Goal: Task Accomplishment & Management: Manage account settings

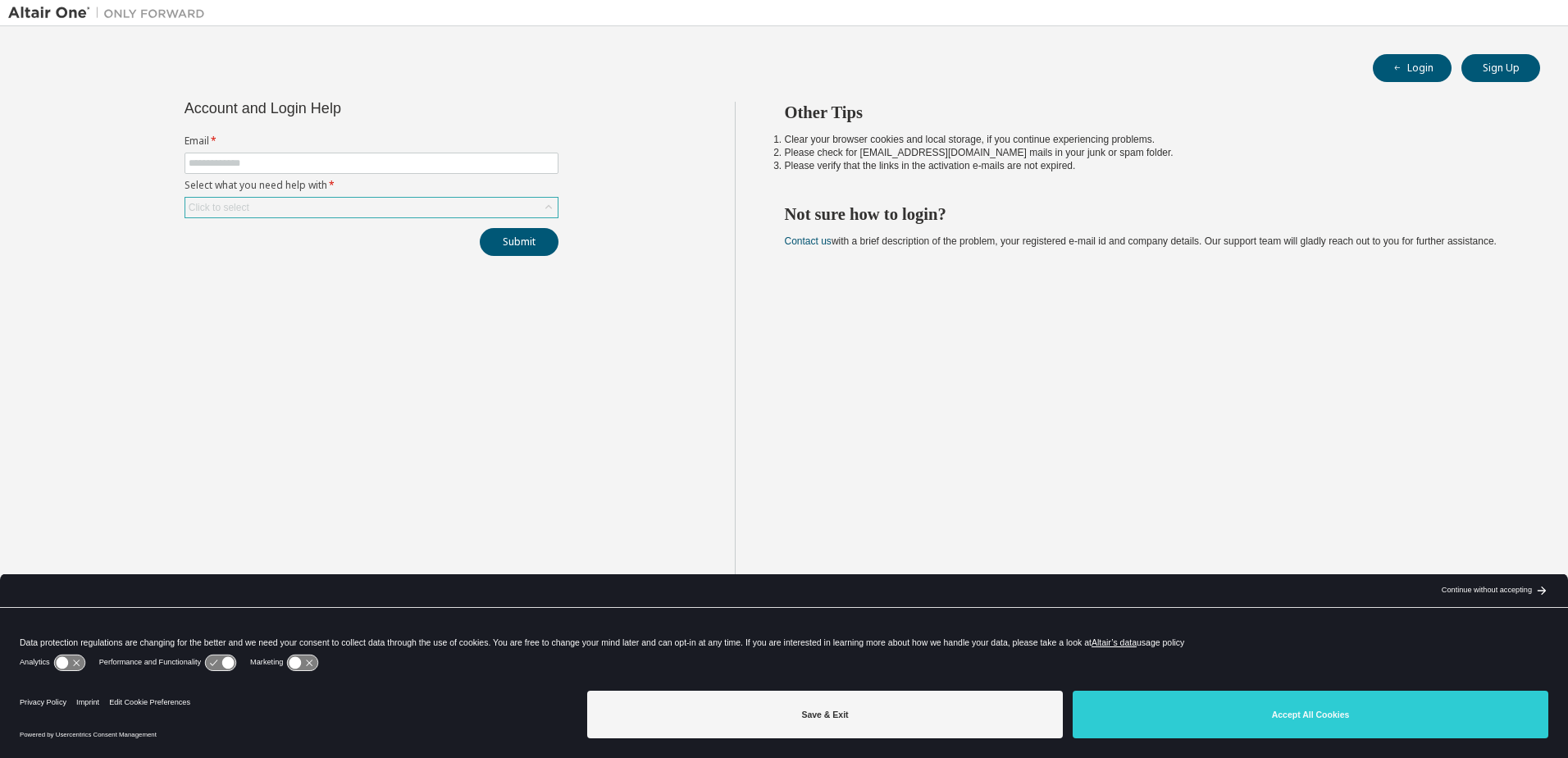
click at [328, 208] on div "Click to select" at bounding box center [371, 207] width 372 height 20
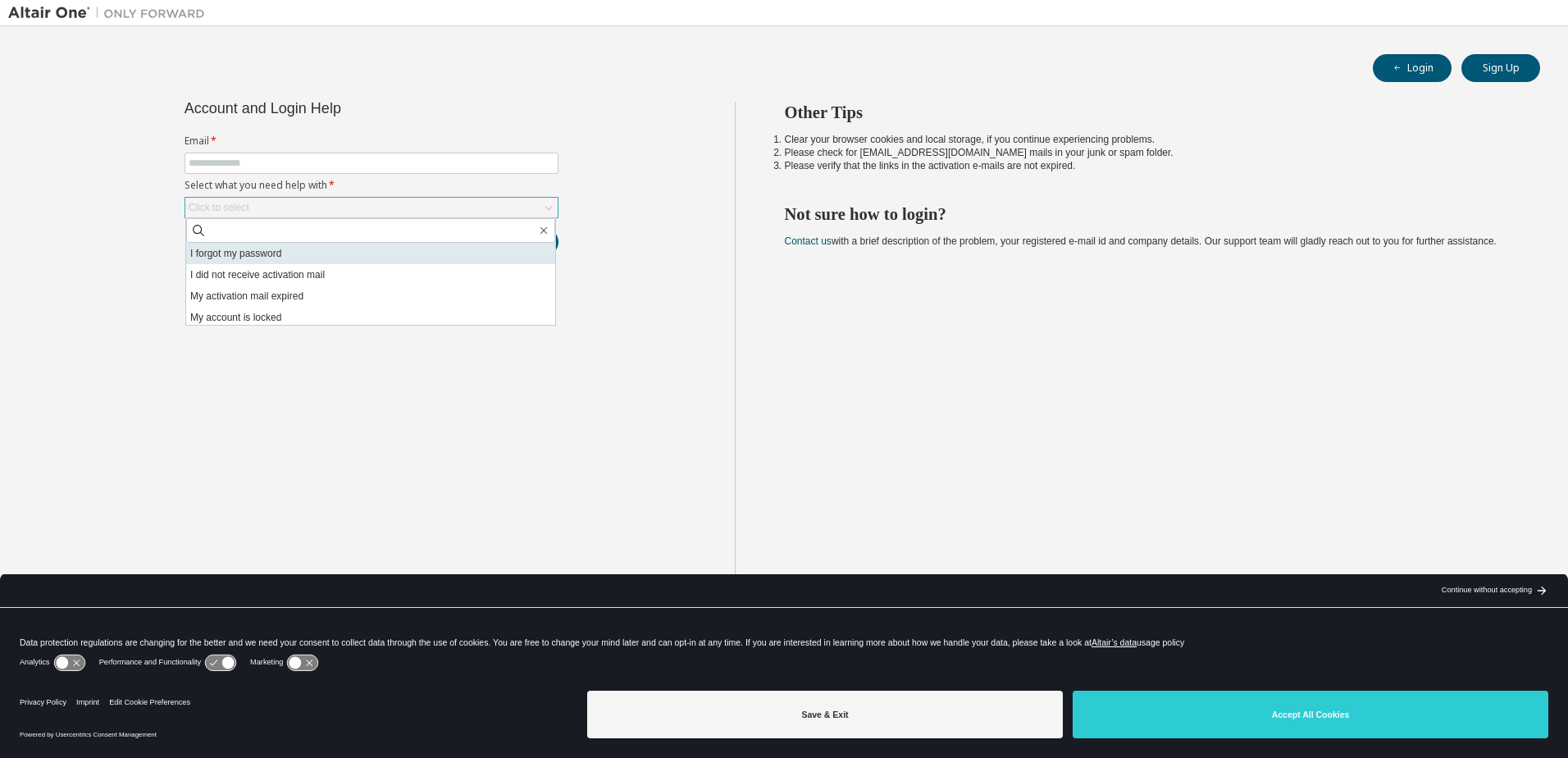
click at [324, 254] on li "I forgot my password" at bounding box center [371, 254] width 369 height 21
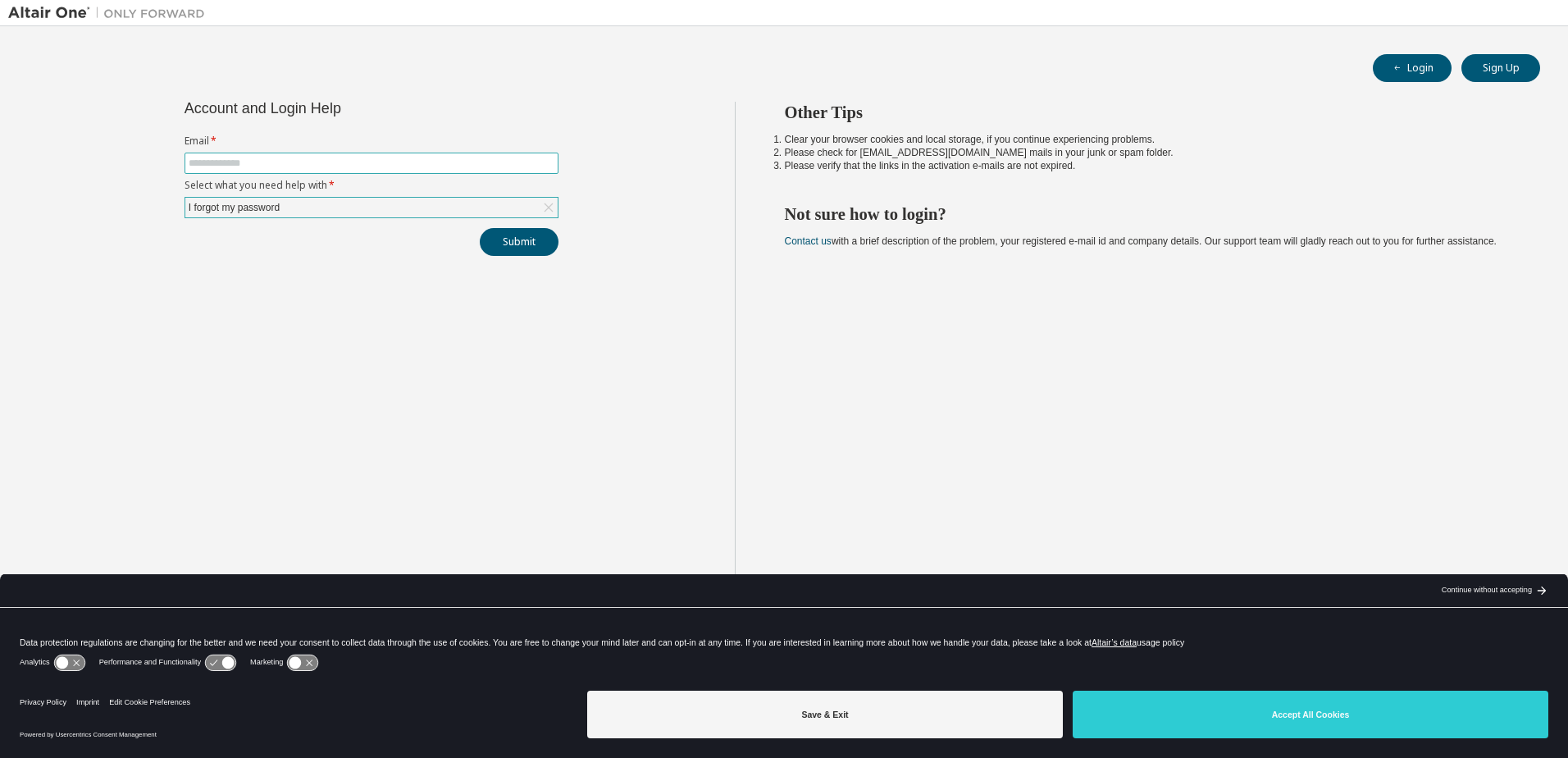
click at [354, 170] on span at bounding box center [371, 163] width 374 height 21
click at [378, 160] on input "text" at bounding box center [371, 162] width 366 height 13
type input "**********"
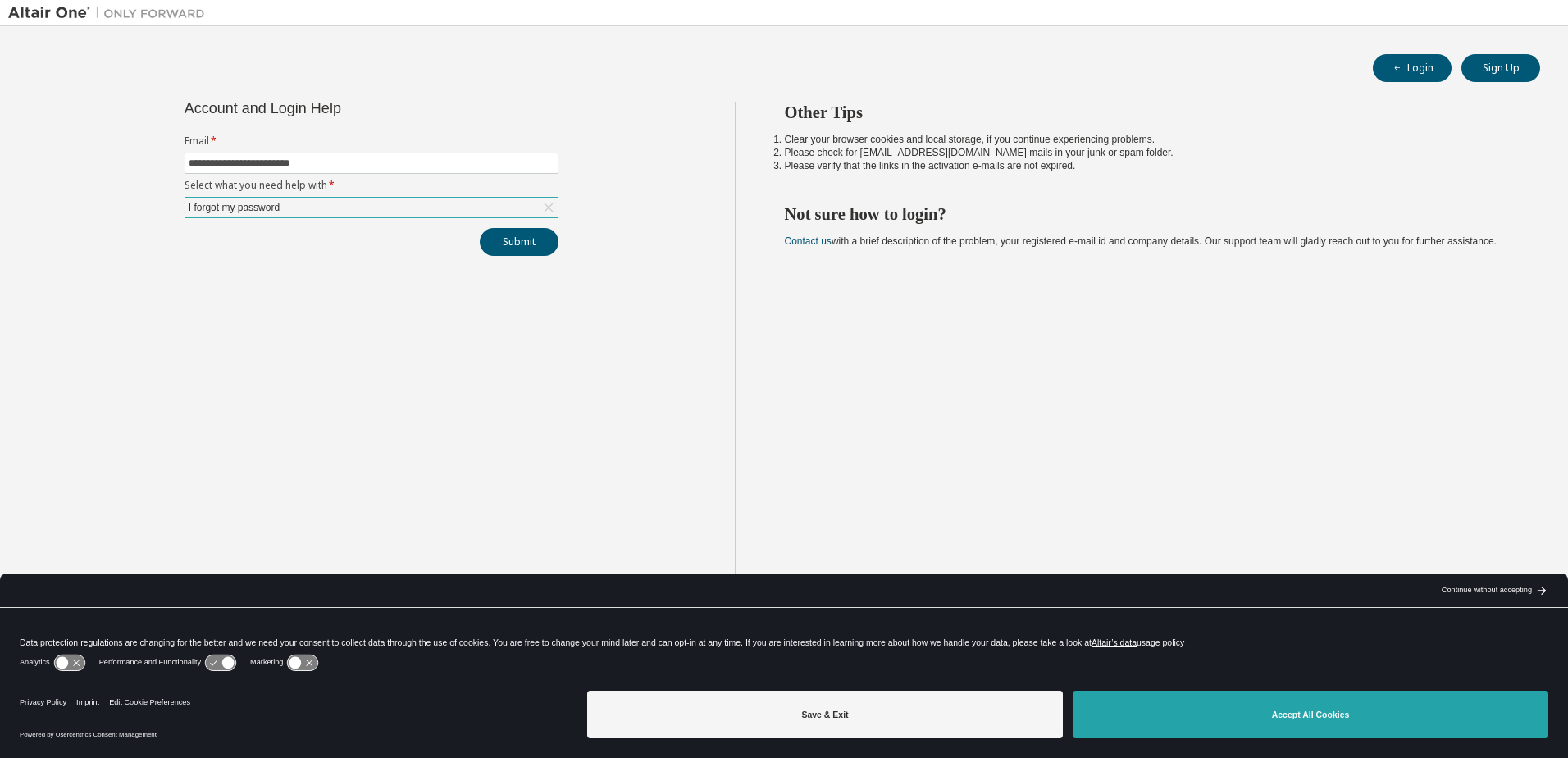
drag, startPoint x: 1356, startPoint y: 716, endPoint x: 1294, endPoint y: 709, distance: 62.4
click at [1351, 716] on button "Accept All Cookies" at bounding box center [1310, 714] width 475 height 48
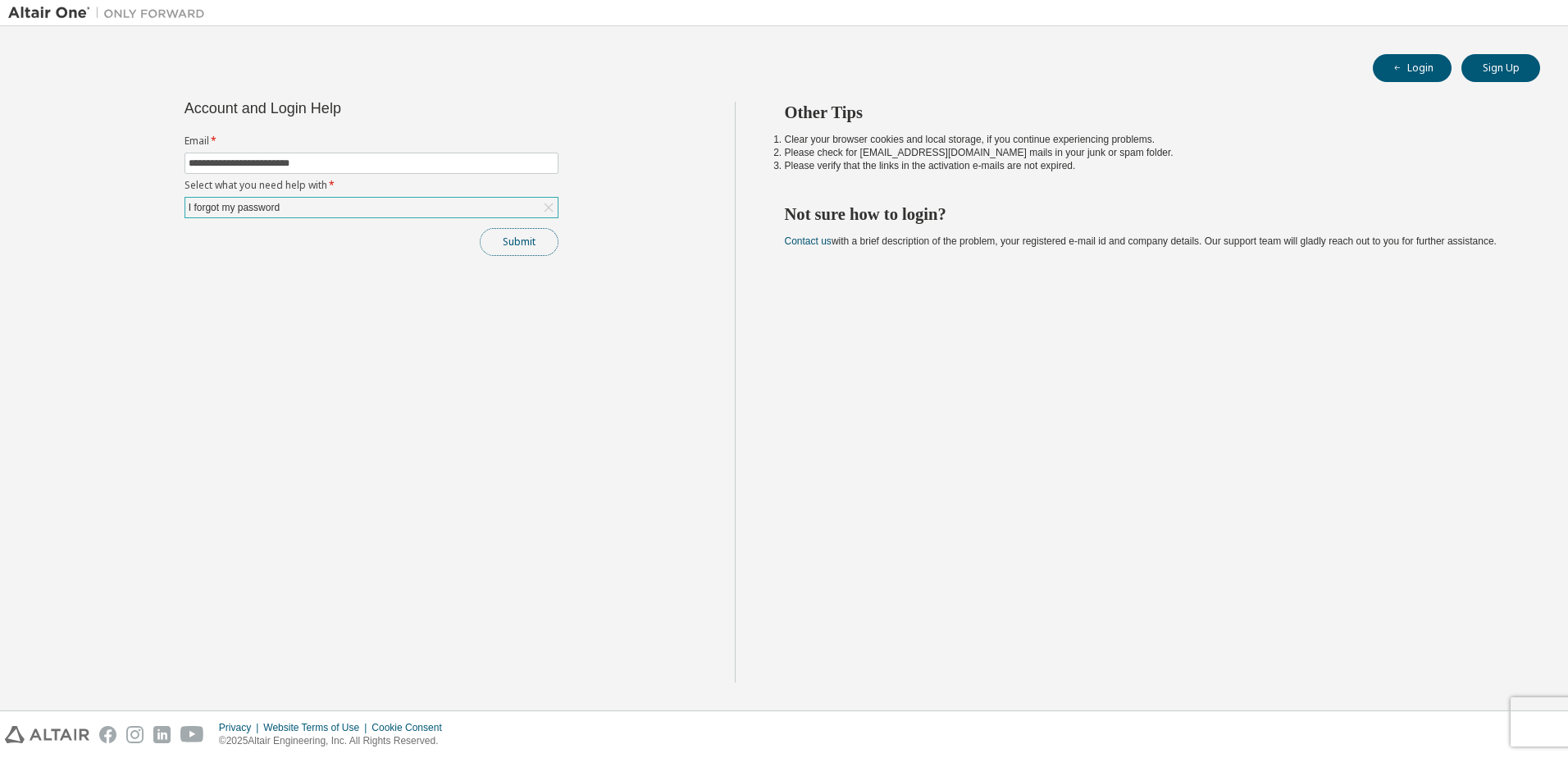
click at [519, 243] on button "Submit" at bounding box center [518, 242] width 79 height 28
click at [1536, 719] on icon "button" at bounding box center [1534, 720] width 10 height 10
click at [410, 317] on div "**********" at bounding box center [371, 392] width 726 height 581
click at [513, 240] on button "Submit" at bounding box center [518, 242] width 79 height 28
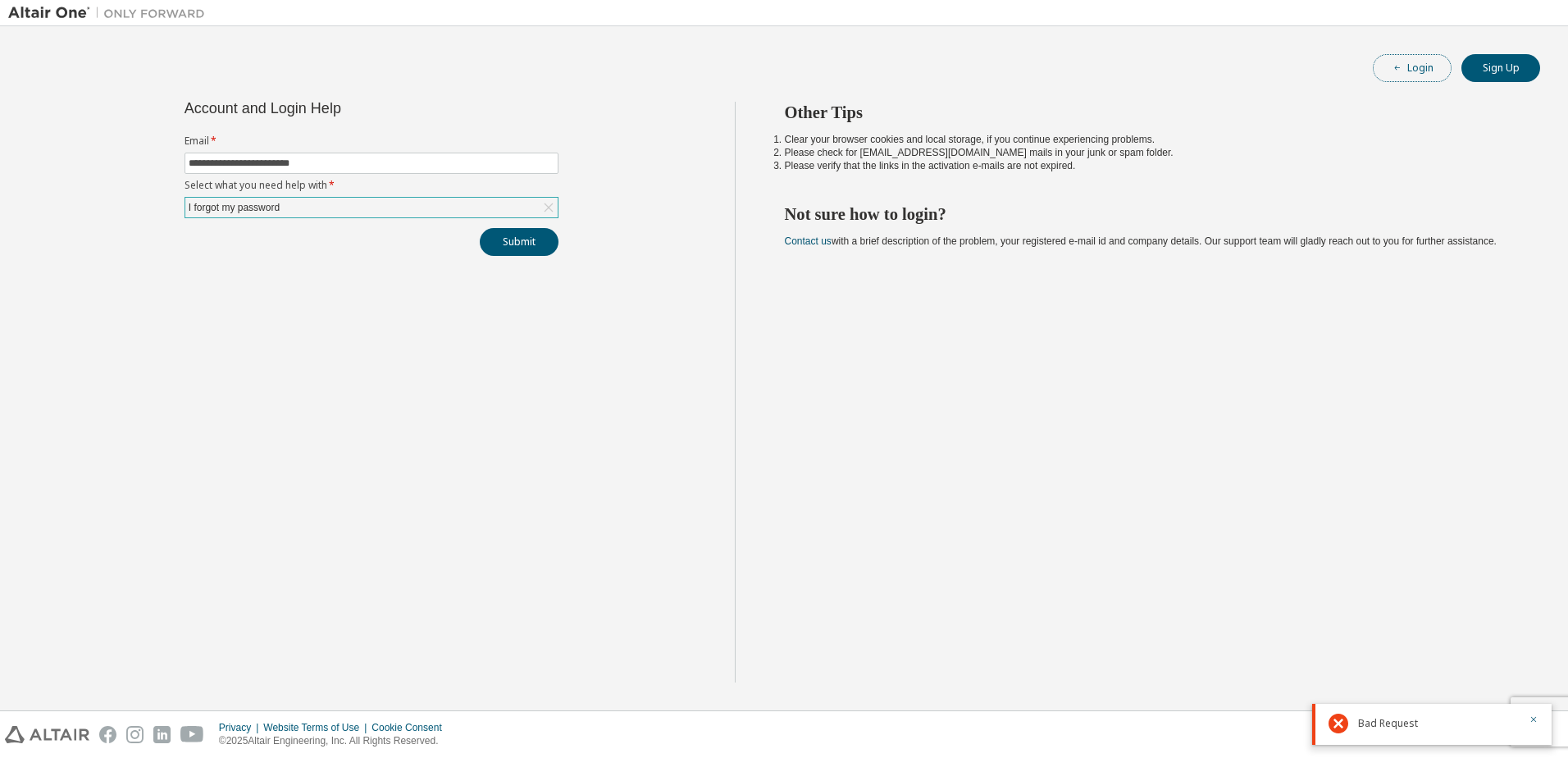
click at [1419, 69] on button "Login" at bounding box center [1412, 67] width 79 height 28
